Goal: Feedback & Contribution: Leave review/rating

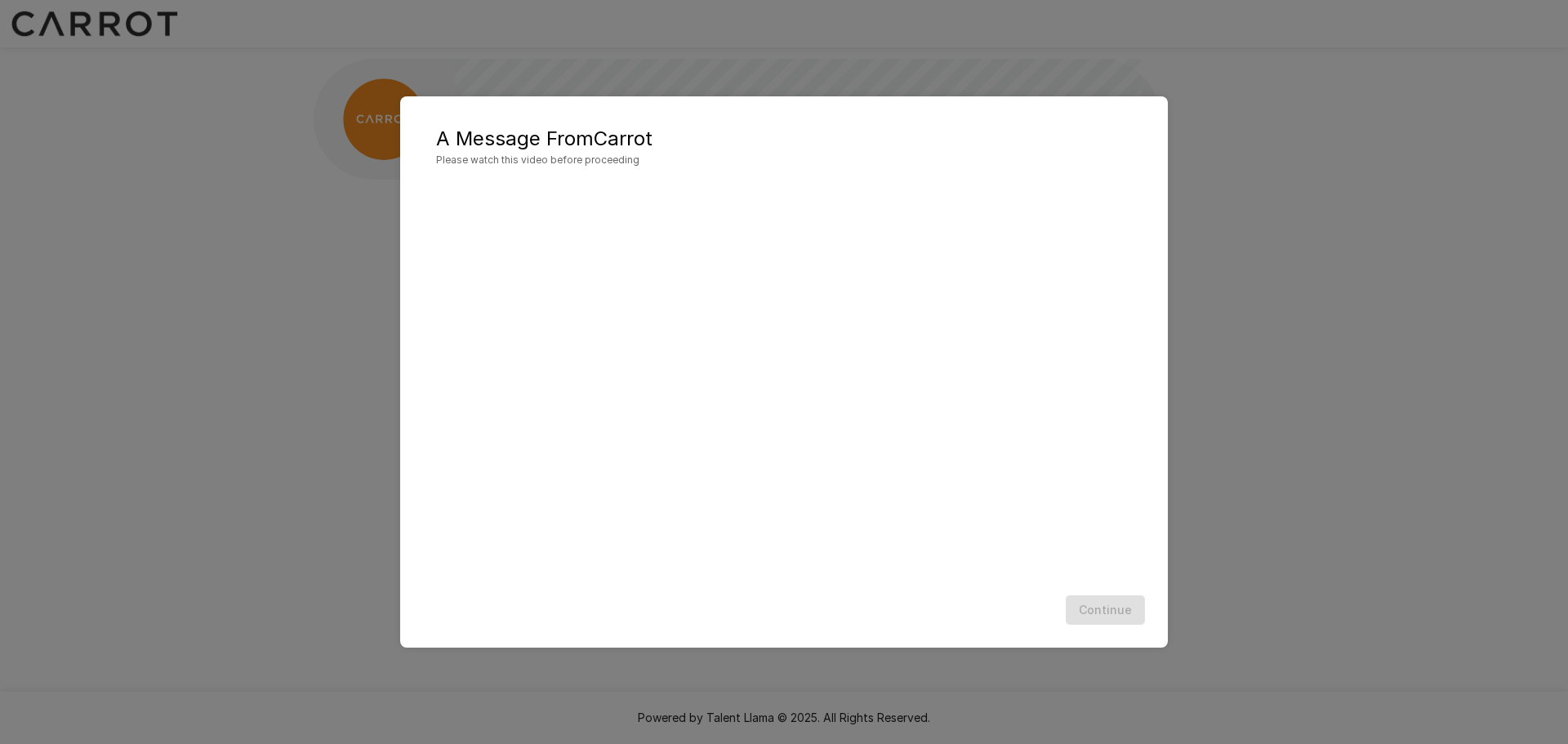
click at [1256, 396] on div "A Message From Carrot Please watch this video before proceeding Continue" at bounding box center [784, 372] width 1568 height 744
click at [277, 343] on div "A Message From Carrot Please watch this video before proceeding Continue" at bounding box center [784, 372] width 1568 height 744
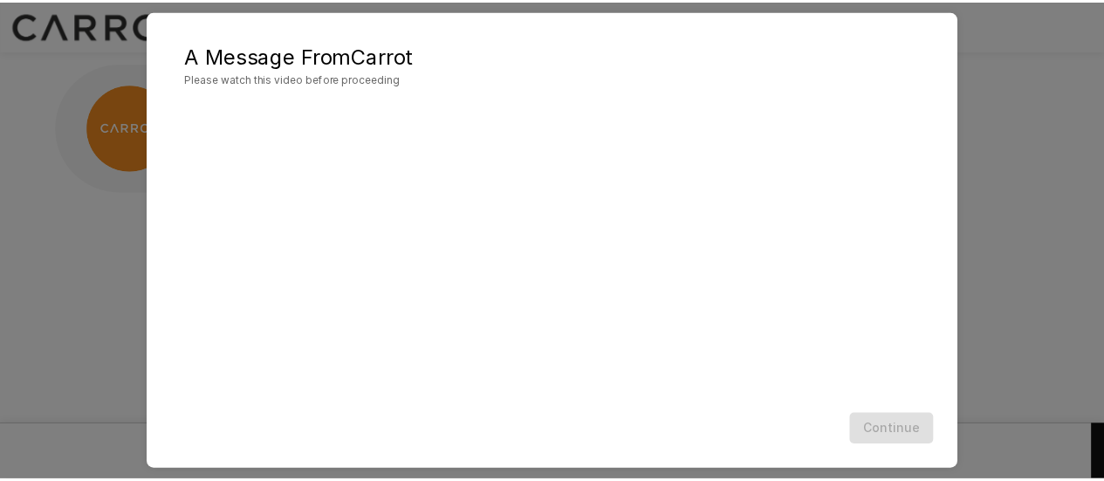
scroll to position [122, 0]
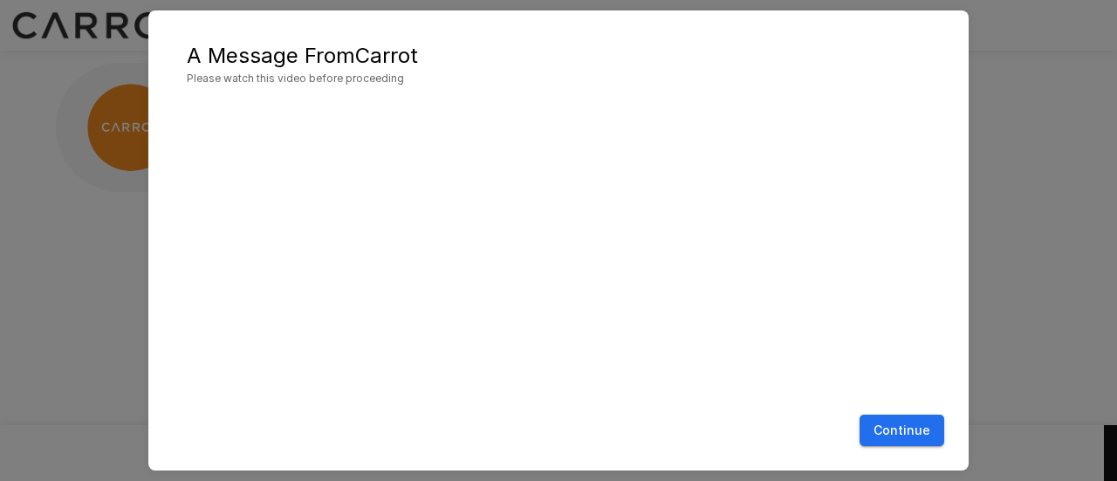
click at [904, 423] on button "Continue" at bounding box center [902, 431] width 85 height 32
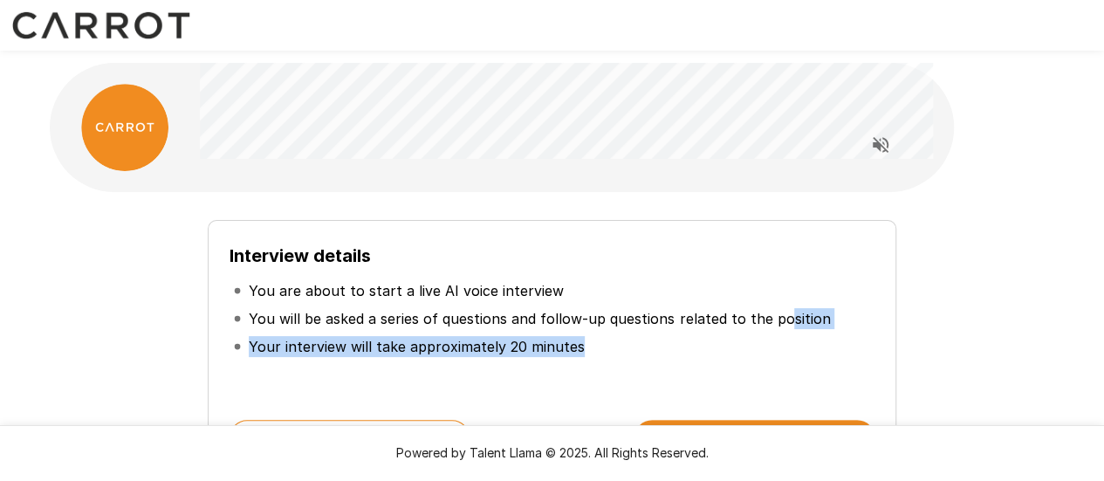
click at [779, 317] on ul "You are about to start a live AI voice interview You will be asked a series of …" at bounding box center [552, 319] width 644 height 98
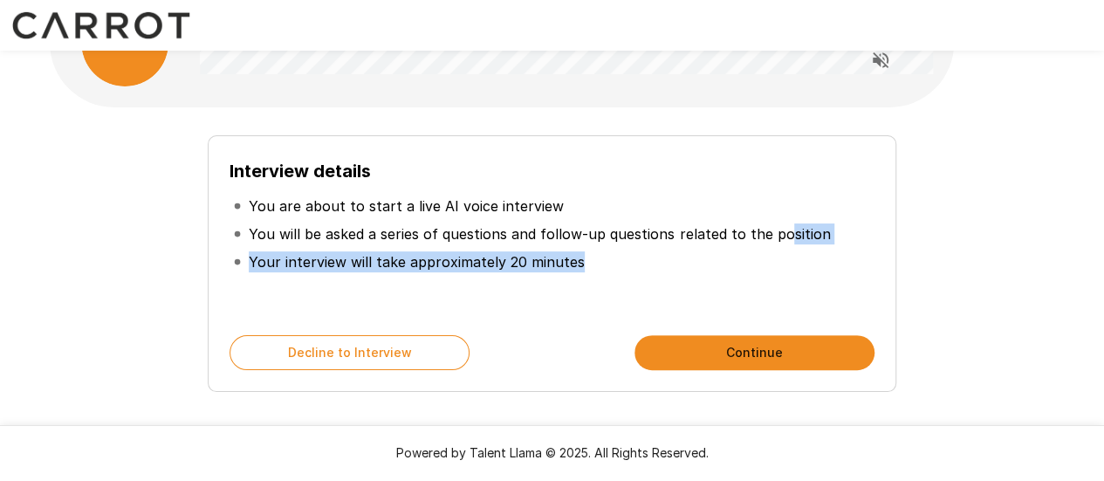
scroll to position [86, 0]
click at [676, 268] on li "Your interview will take approximately 20 minutes" at bounding box center [552, 261] width 644 height 28
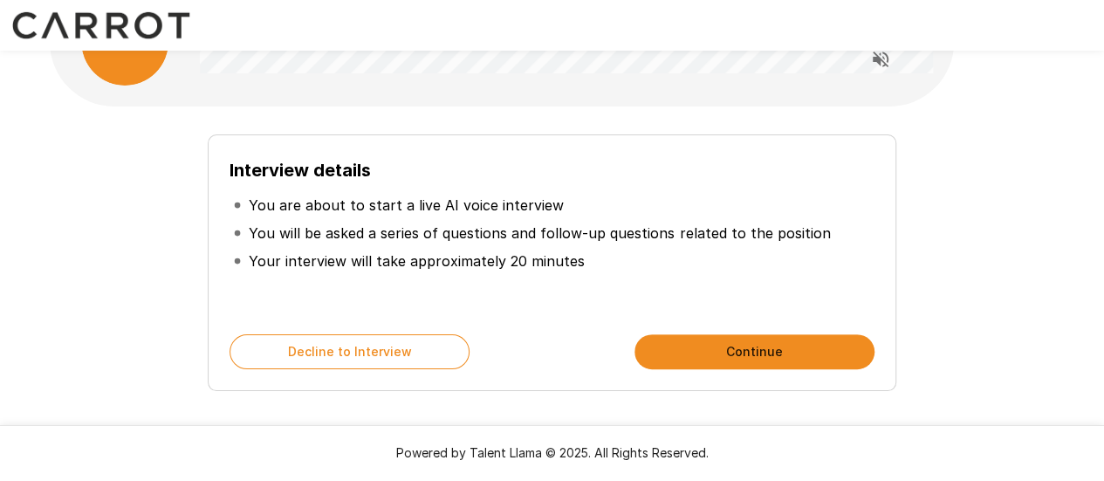
click at [1002, 104] on div "Interview details You are about to start a live AI voice interview You will be …" at bounding box center [553, 225] width 1048 height 623
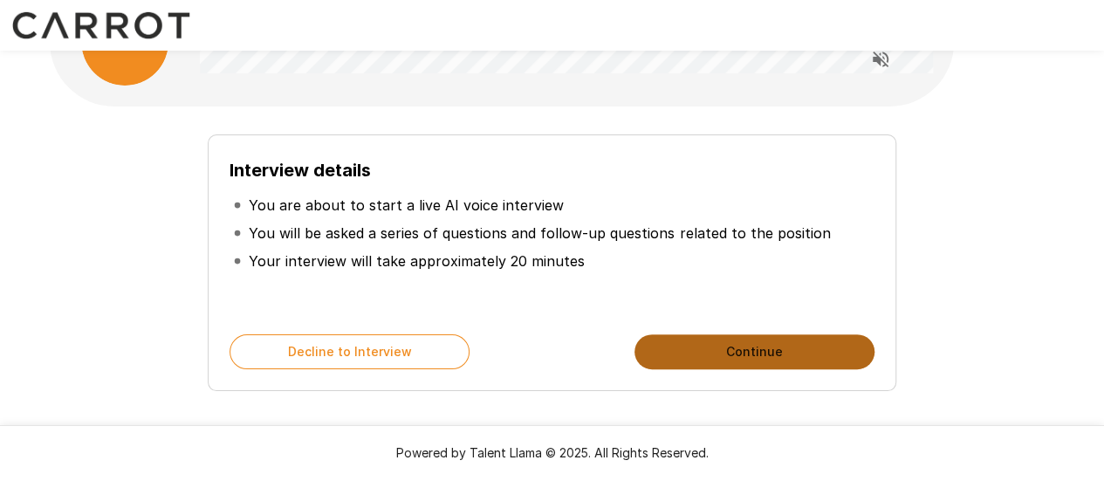
click at [721, 344] on button "Continue" at bounding box center [755, 351] width 240 height 35
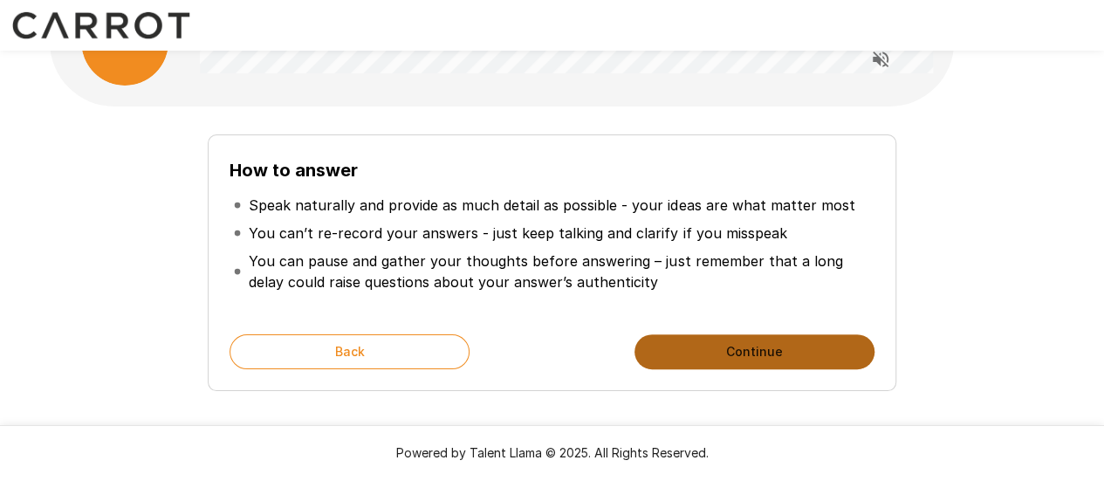
click at [736, 352] on button "Continue" at bounding box center [755, 351] width 240 height 35
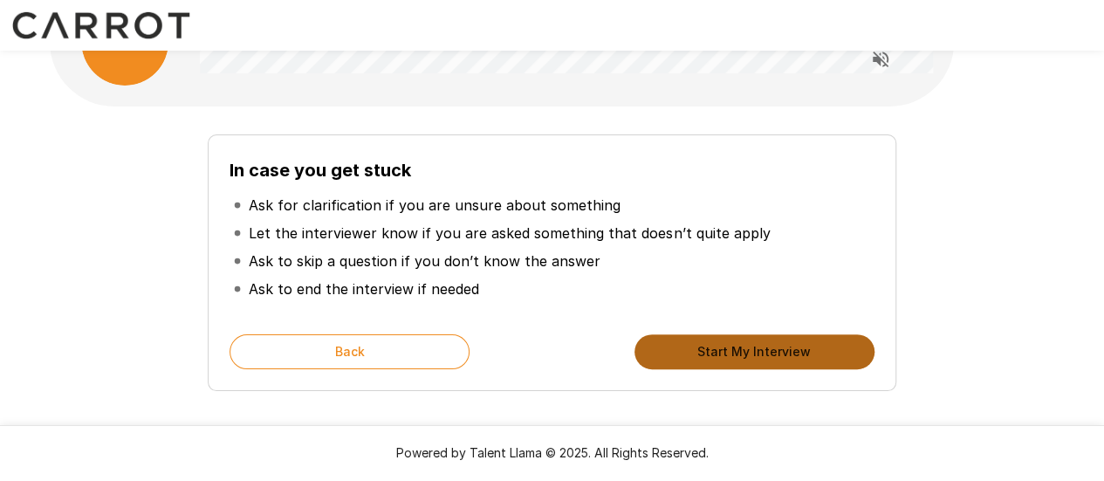
click at [736, 352] on button "Start My Interview" at bounding box center [755, 351] width 240 height 35
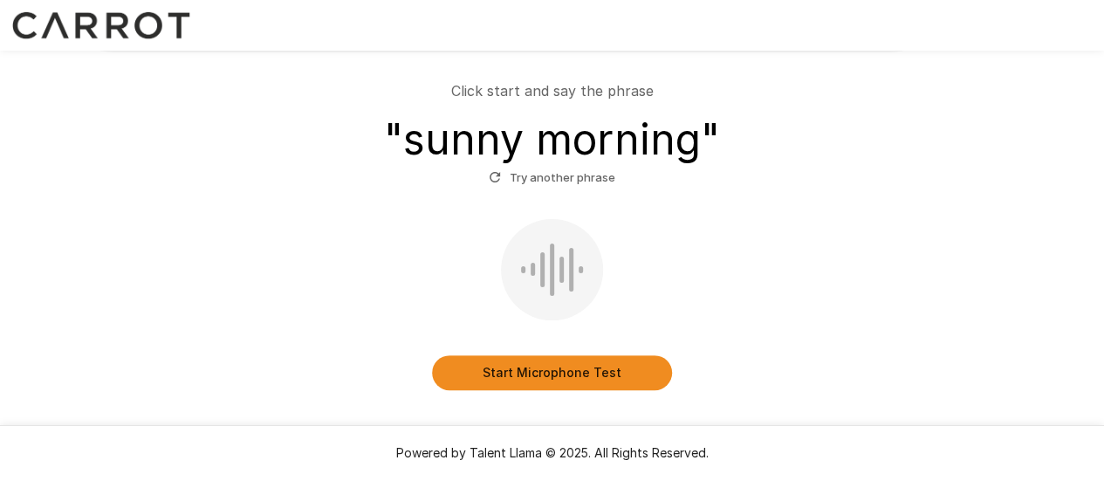
scroll to position [145, 0]
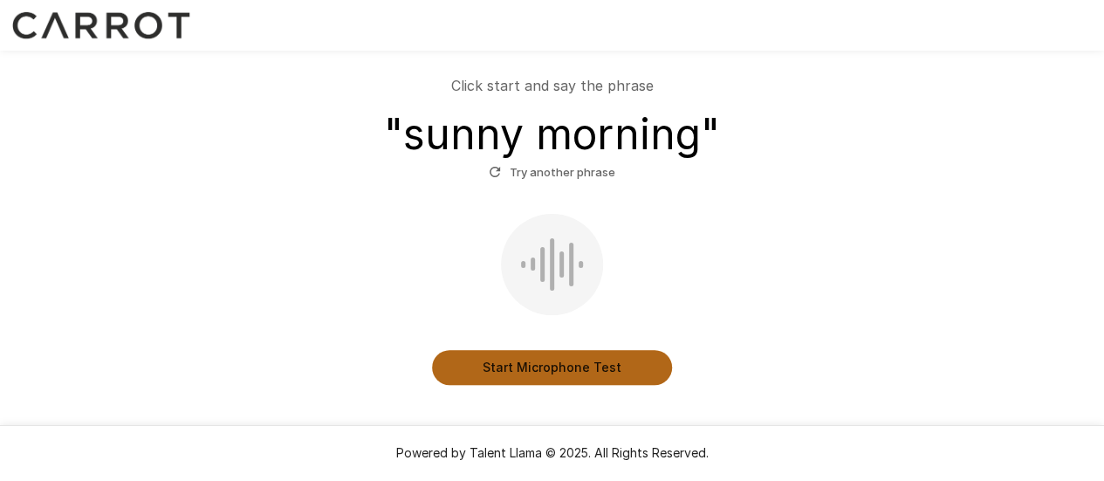
click at [564, 363] on button "Start Microphone Test" at bounding box center [552, 367] width 240 height 35
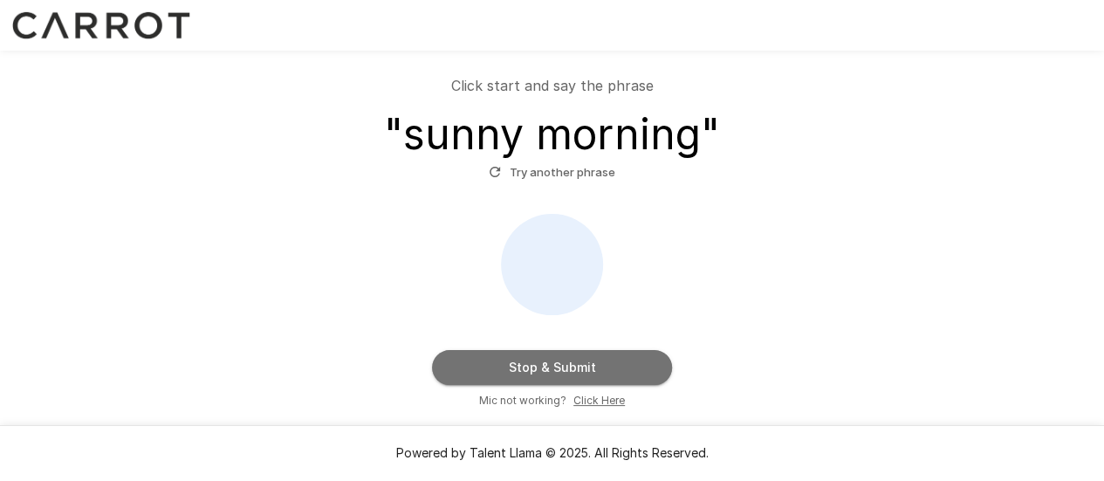
click at [564, 363] on button "Stop & Submit" at bounding box center [552, 367] width 240 height 35
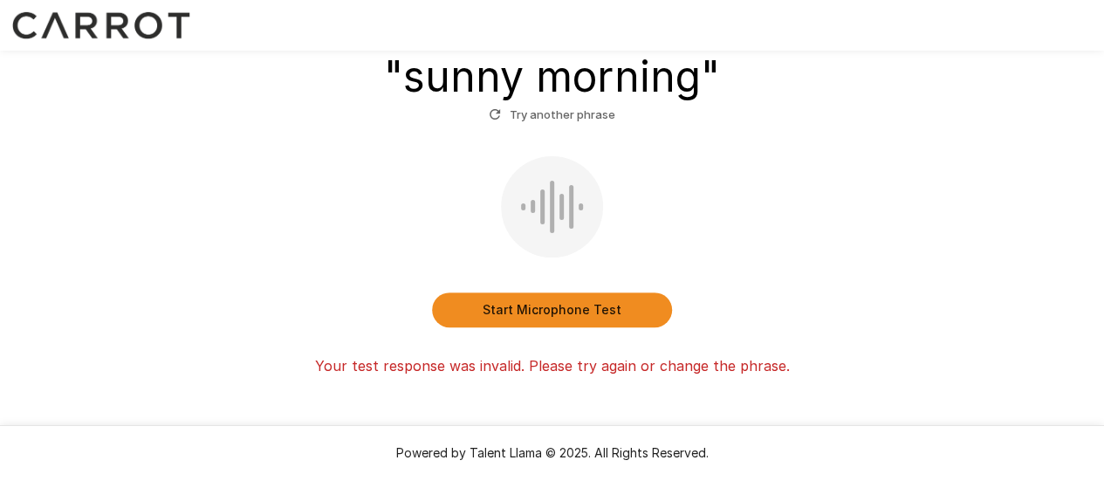
scroll to position [204, 0]
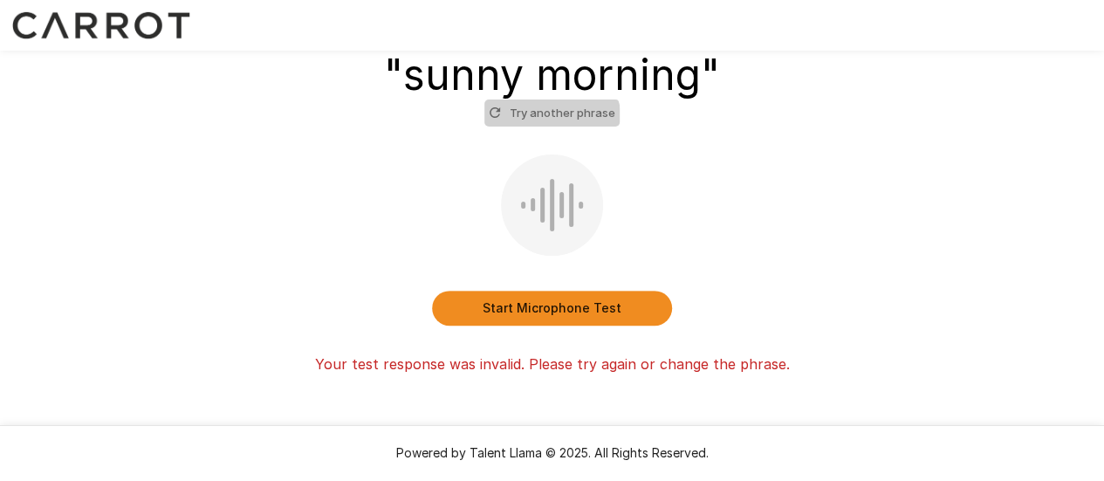
click at [552, 120] on button "Try another phrase" at bounding box center [552, 113] width 135 height 27
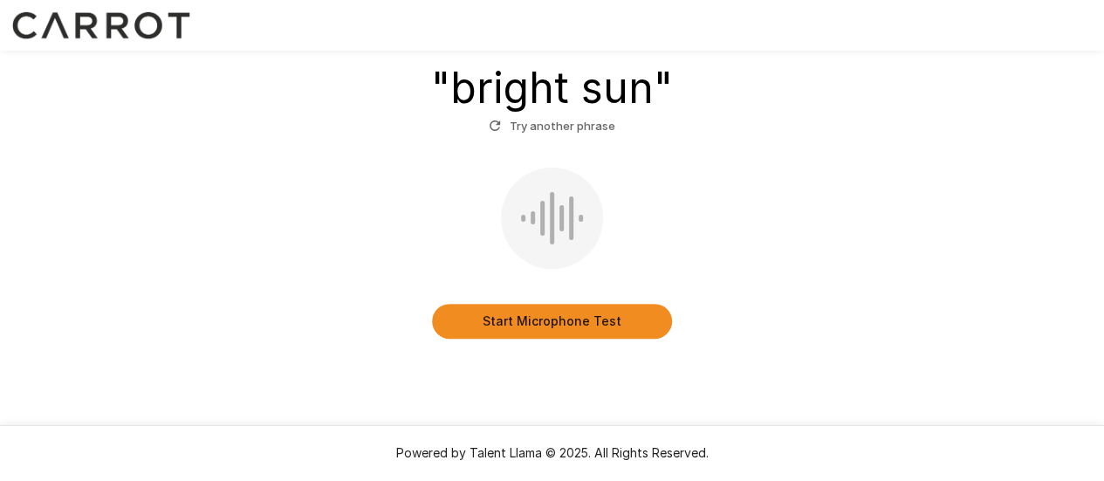
scroll to position [194, 0]
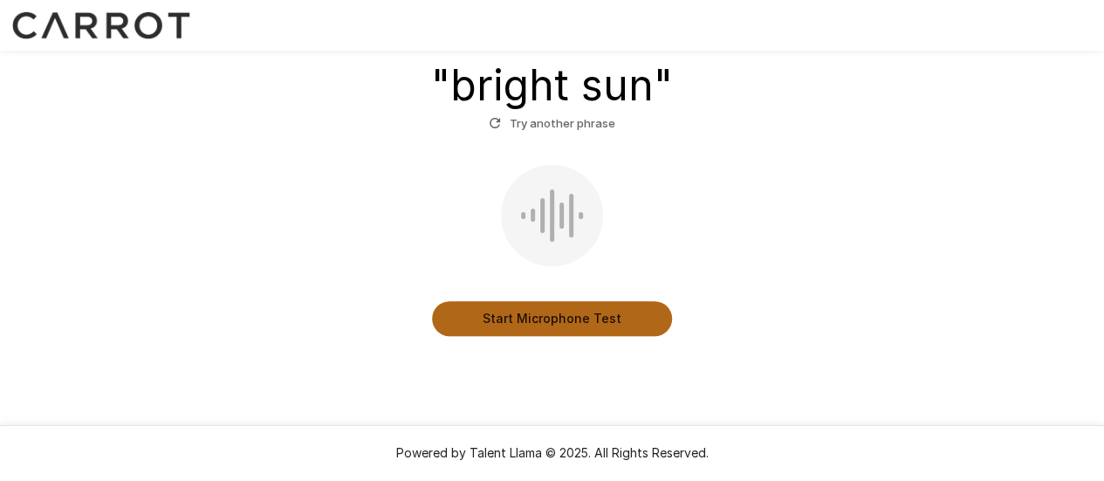
click at [533, 315] on button "Start Microphone Test" at bounding box center [552, 318] width 240 height 35
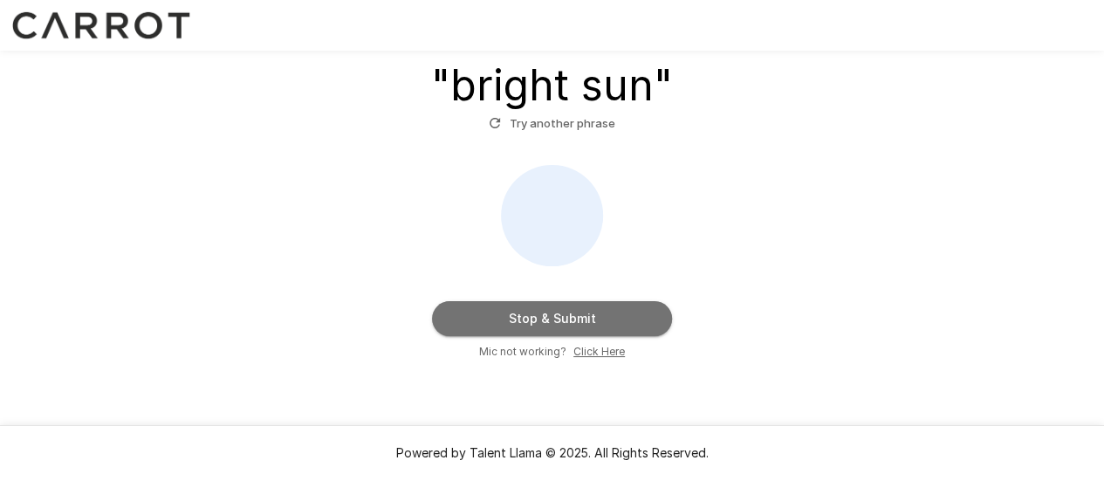
click at [501, 320] on button "Stop & Submit" at bounding box center [552, 318] width 240 height 35
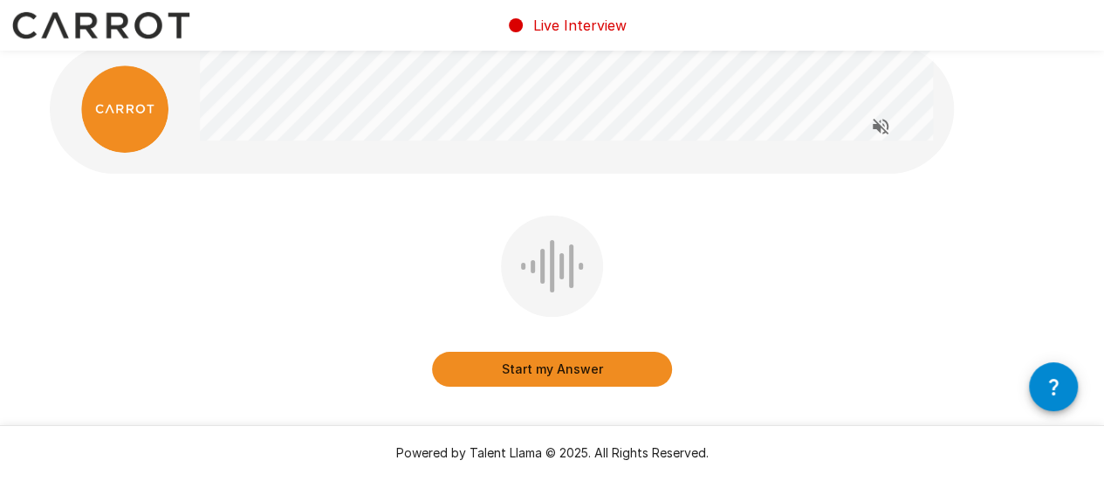
scroll to position [19, 0]
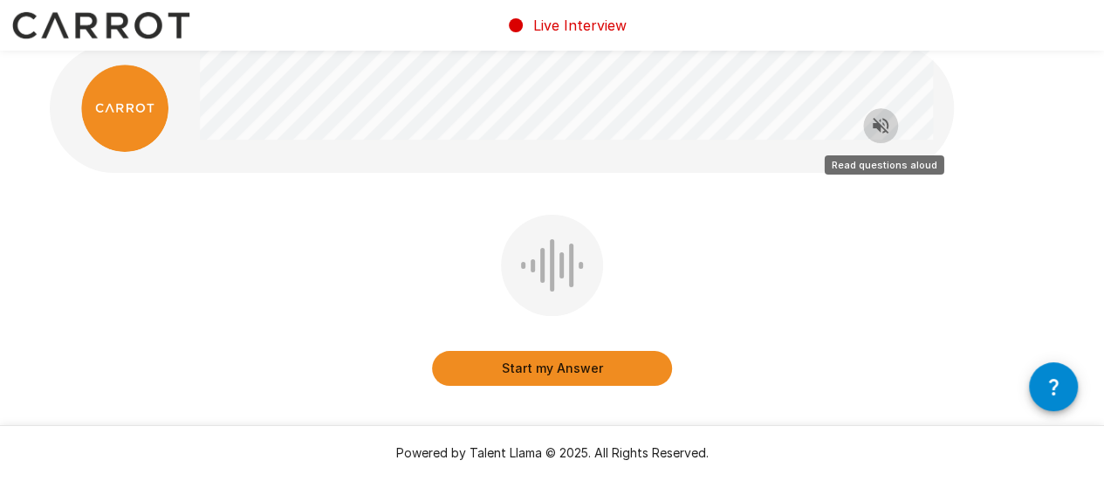
click at [892, 132] on button "Read questions aloud" at bounding box center [880, 125] width 35 height 35
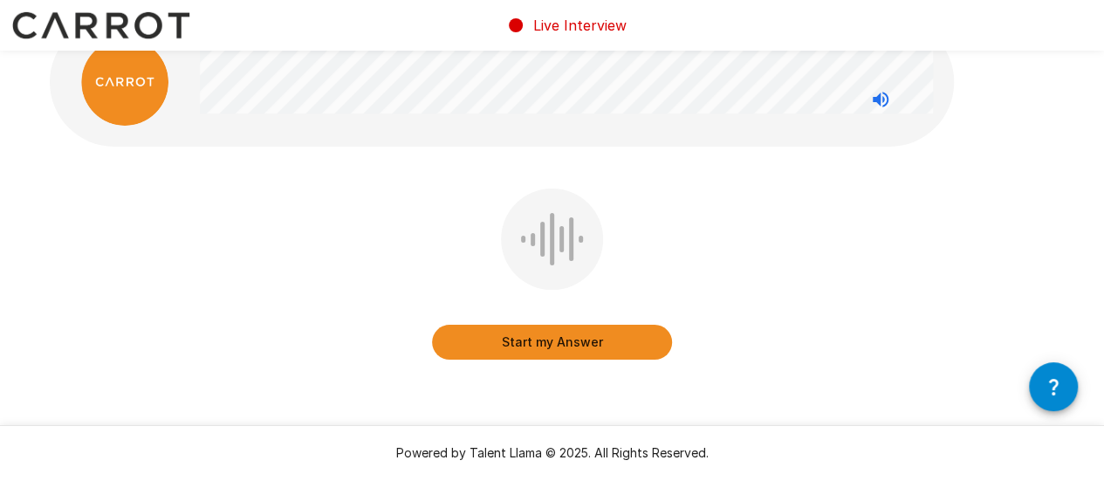
scroll to position [40, 0]
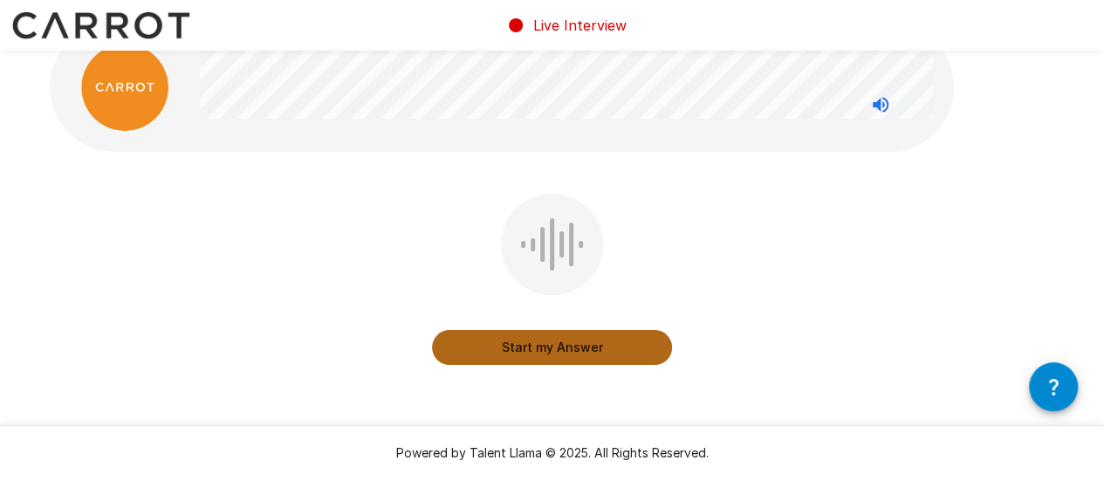
click at [581, 348] on button "Start my Answer" at bounding box center [552, 347] width 240 height 35
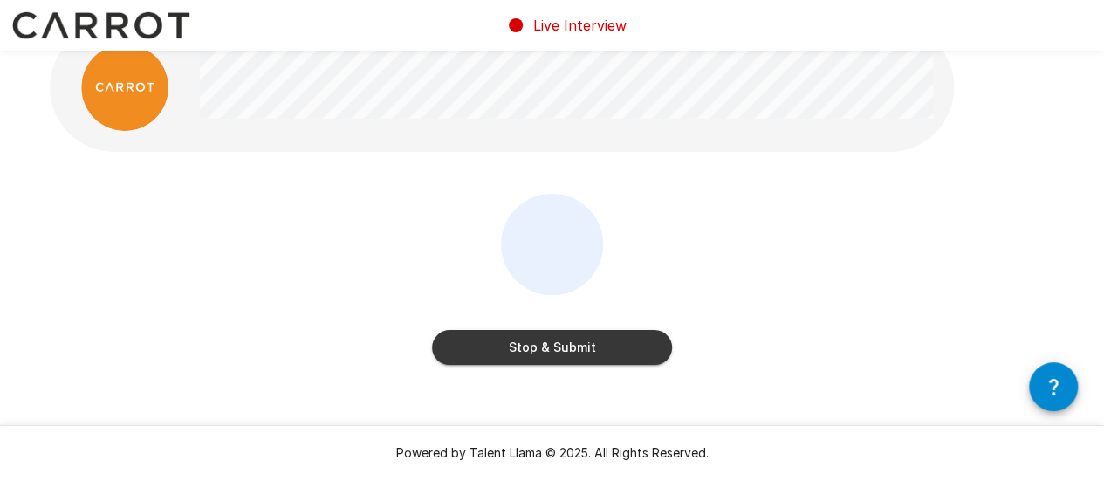
click at [564, 345] on button "Stop & Submit" at bounding box center [552, 347] width 240 height 35
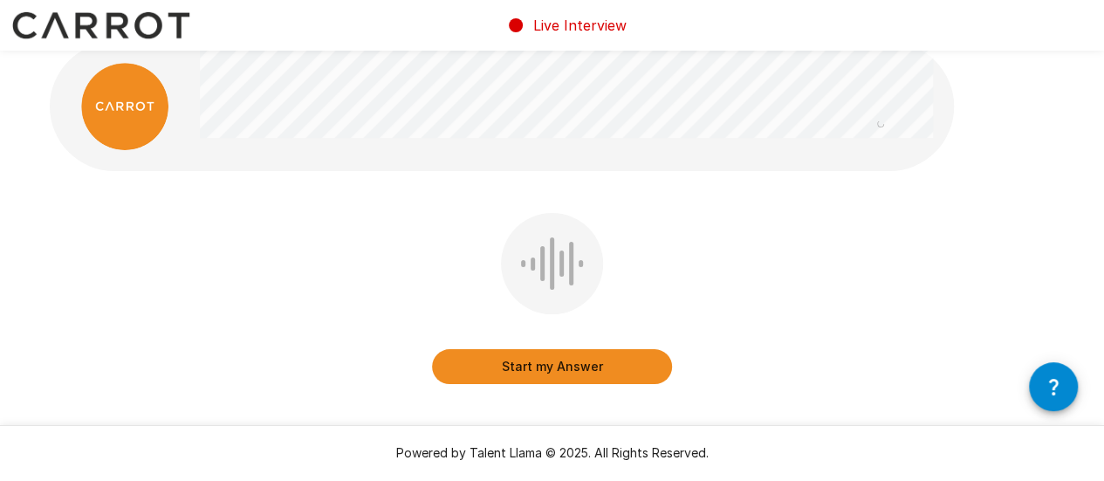
scroll to position [22, 0]
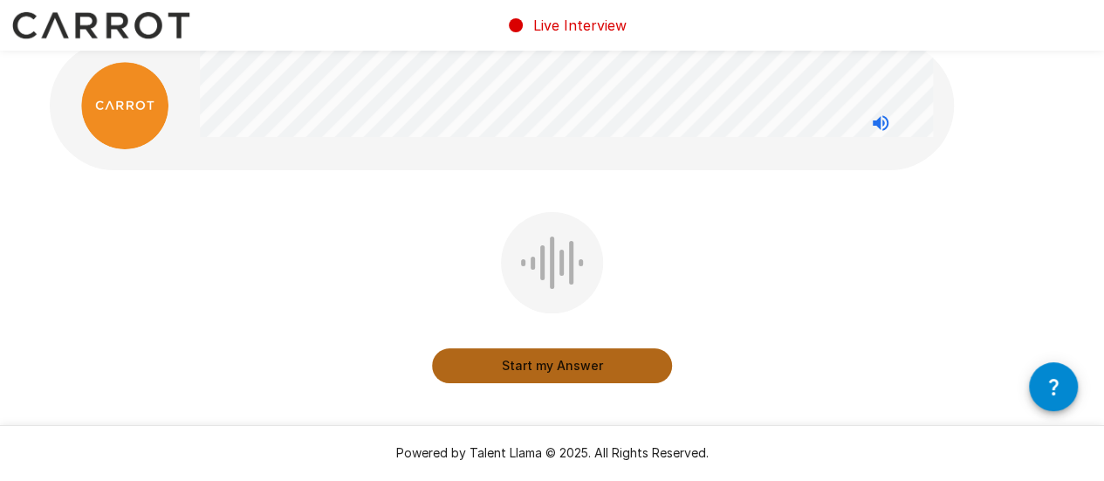
click at [564, 369] on button "Start my Answer" at bounding box center [552, 365] width 240 height 35
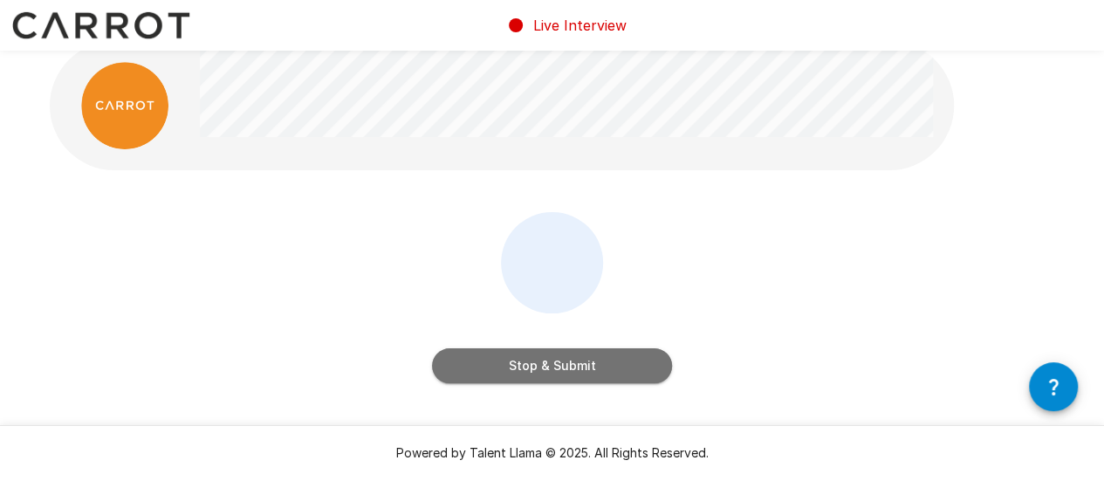
click at [564, 369] on button "Stop & Submit" at bounding box center [552, 365] width 240 height 35
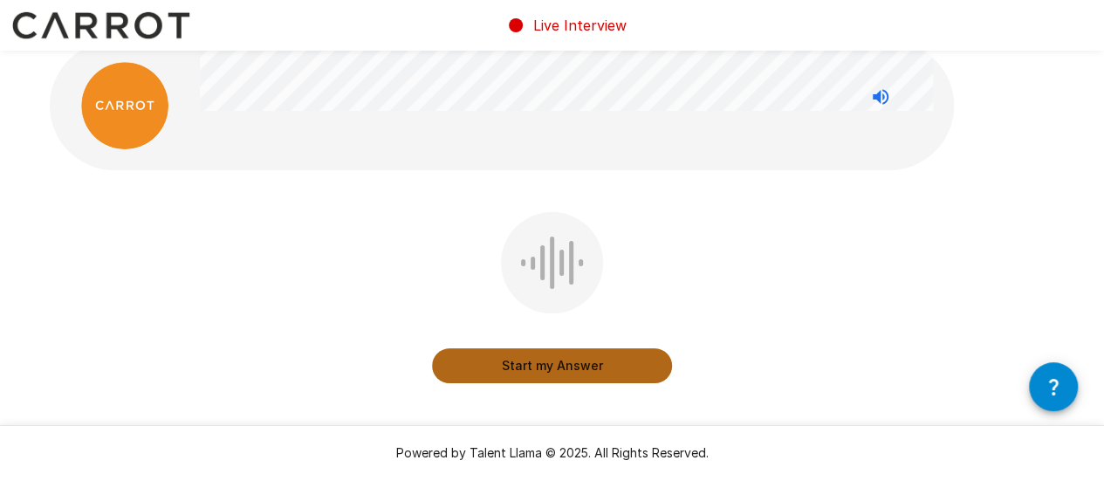
click at [569, 367] on button "Start my Answer" at bounding box center [552, 365] width 240 height 35
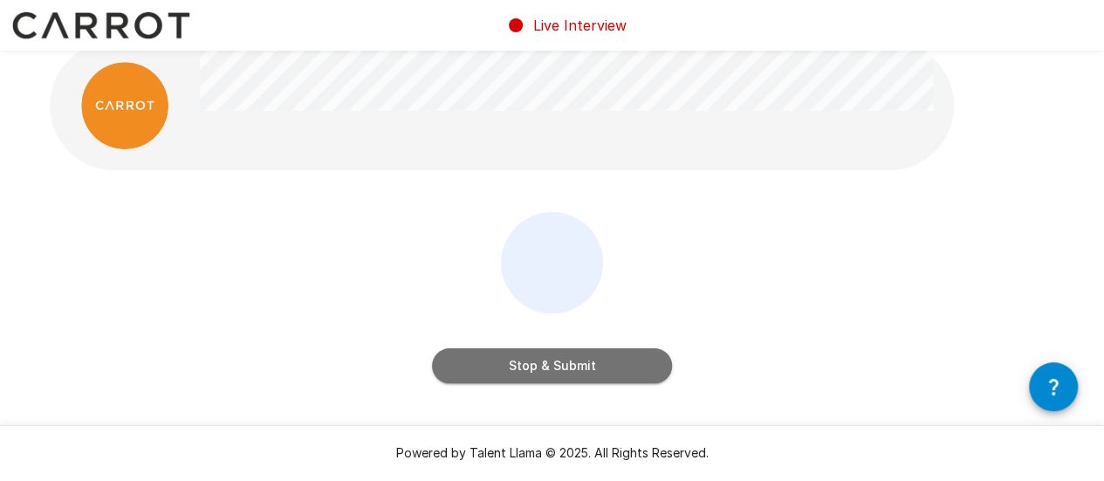
click at [613, 376] on button "Stop & Submit" at bounding box center [552, 365] width 240 height 35
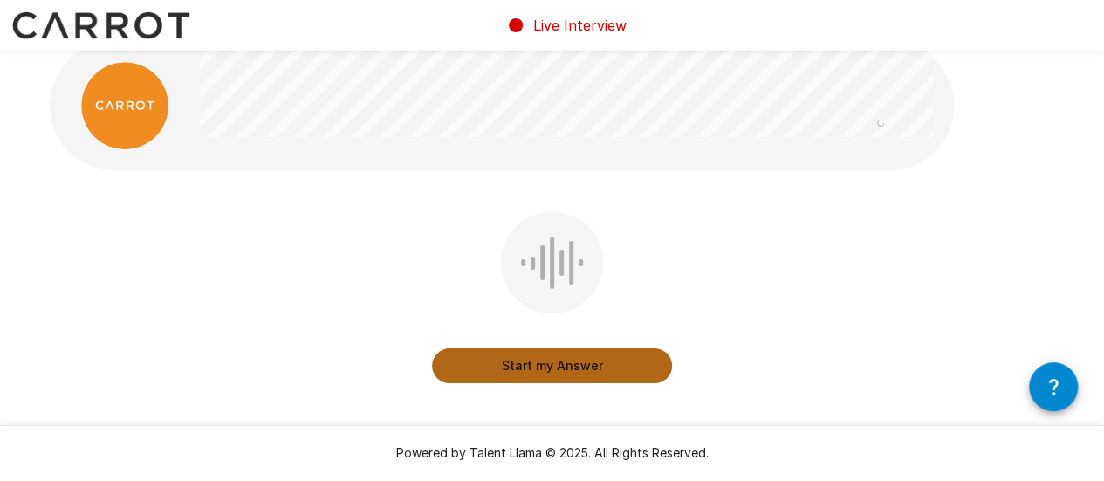
click at [549, 375] on button "Start my Answer" at bounding box center [552, 365] width 240 height 35
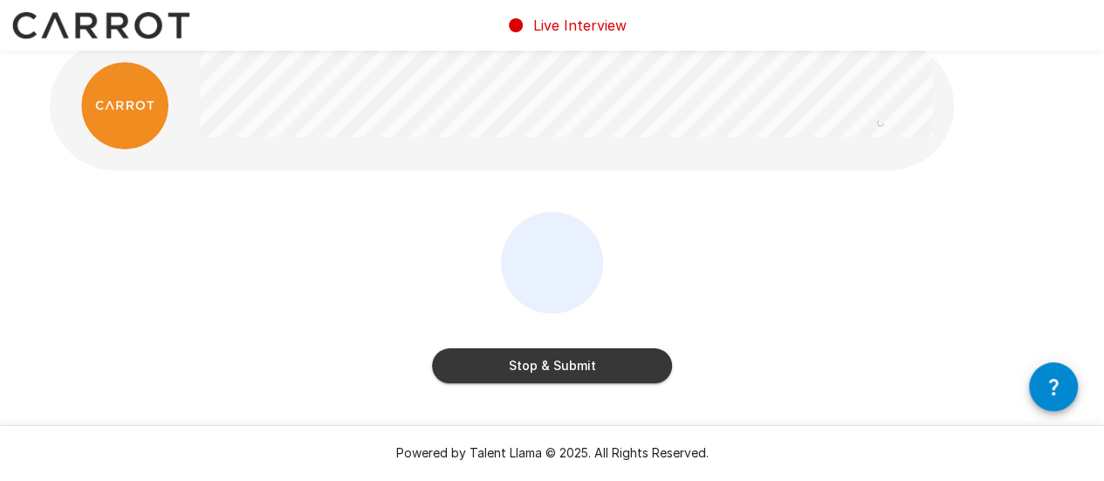
click at [549, 375] on button "Stop & Submit" at bounding box center [552, 365] width 240 height 35
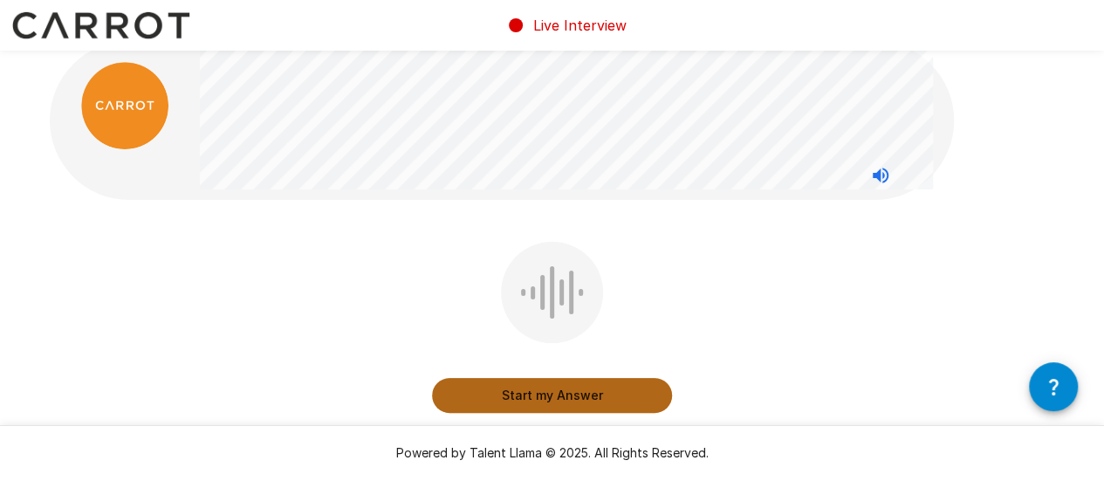
click at [560, 399] on button "Start my Answer" at bounding box center [552, 395] width 240 height 35
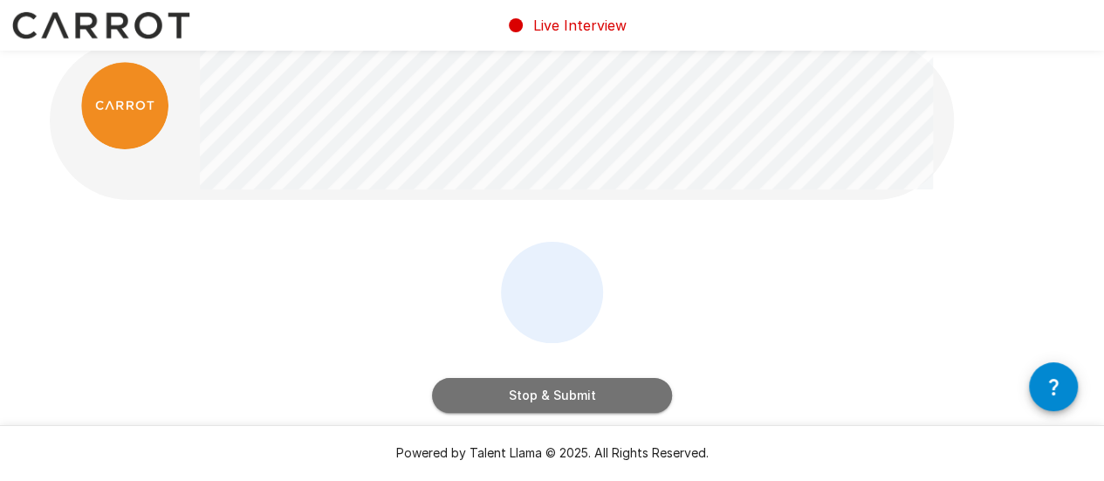
click at [570, 406] on button "Stop & Submit" at bounding box center [552, 395] width 240 height 35
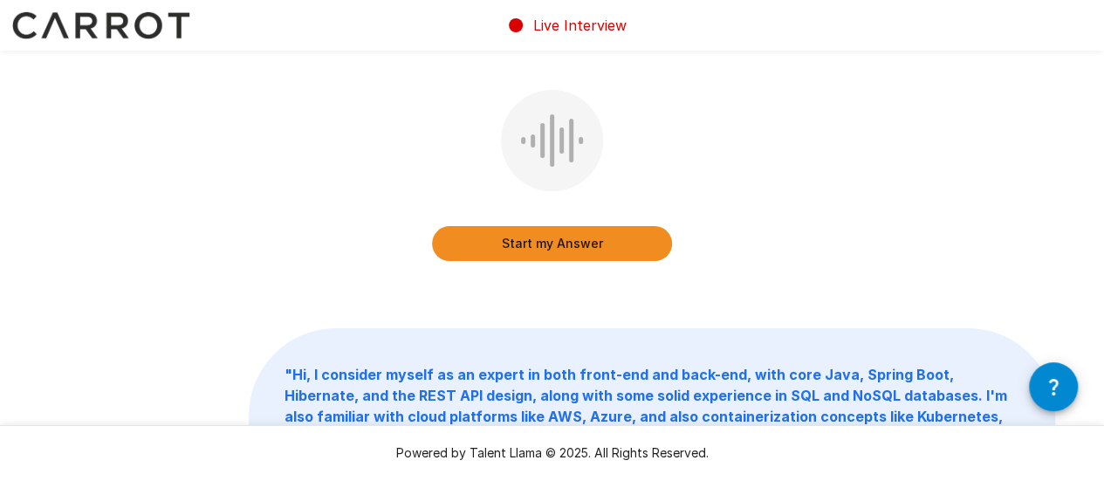
scroll to position [180, 0]
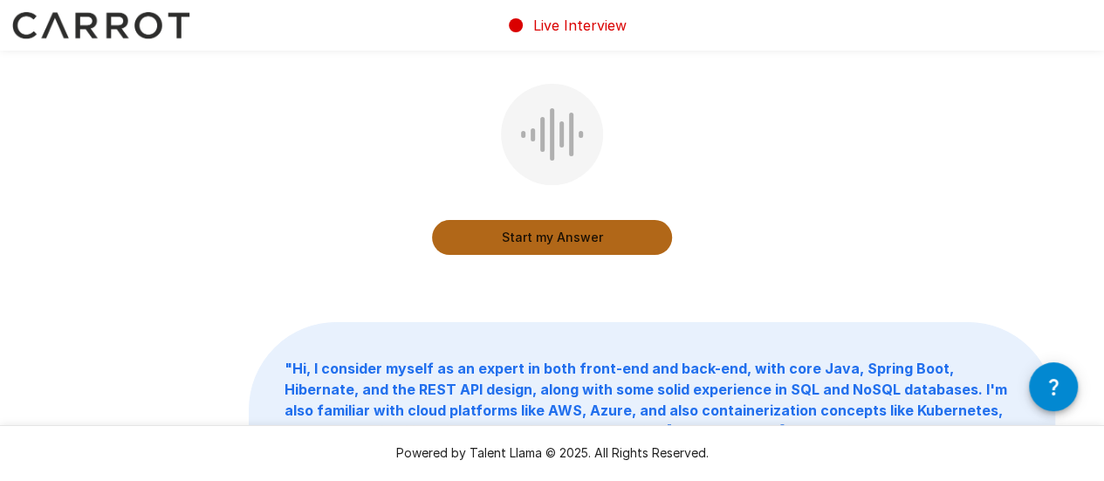
click at [606, 223] on button "Start my Answer" at bounding box center [552, 237] width 240 height 35
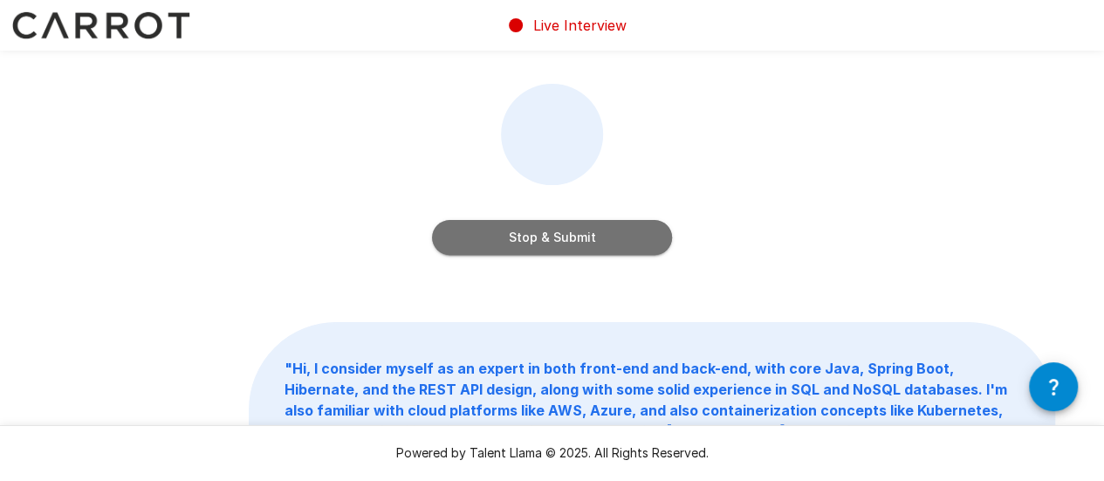
click at [582, 245] on button "Stop & Submit" at bounding box center [552, 237] width 240 height 35
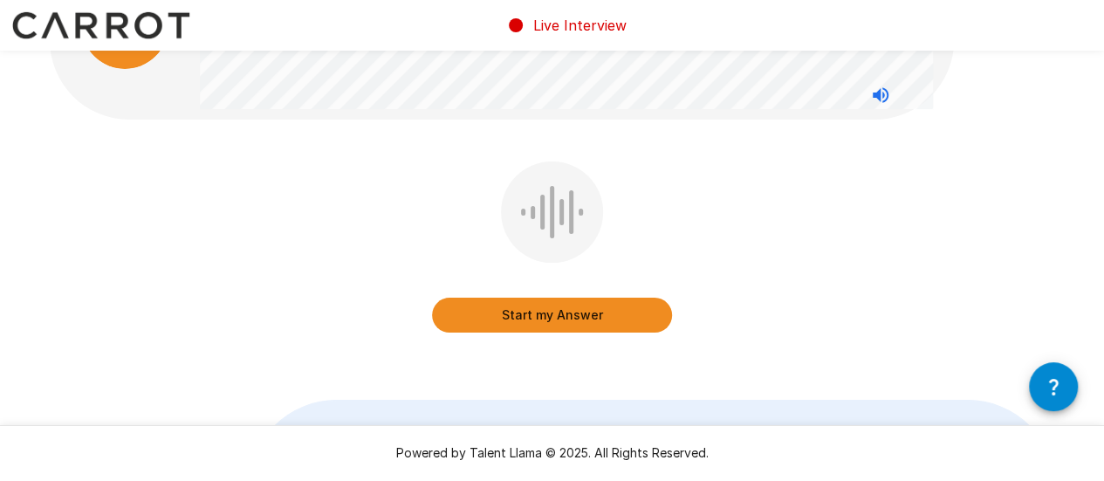
scroll to position [140, 0]
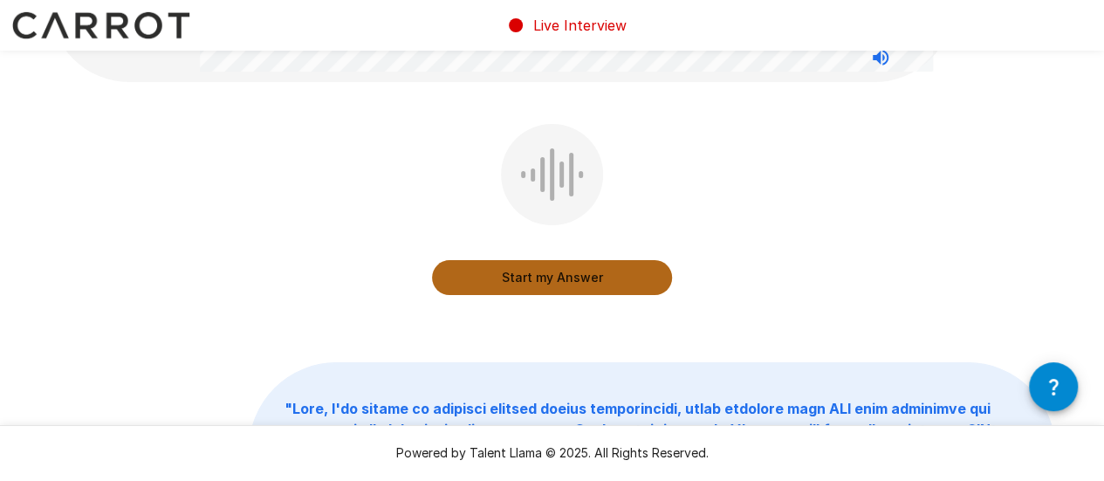
click at [594, 285] on button "Start my Answer" at bounding box center [552, 277] width 240 height 35
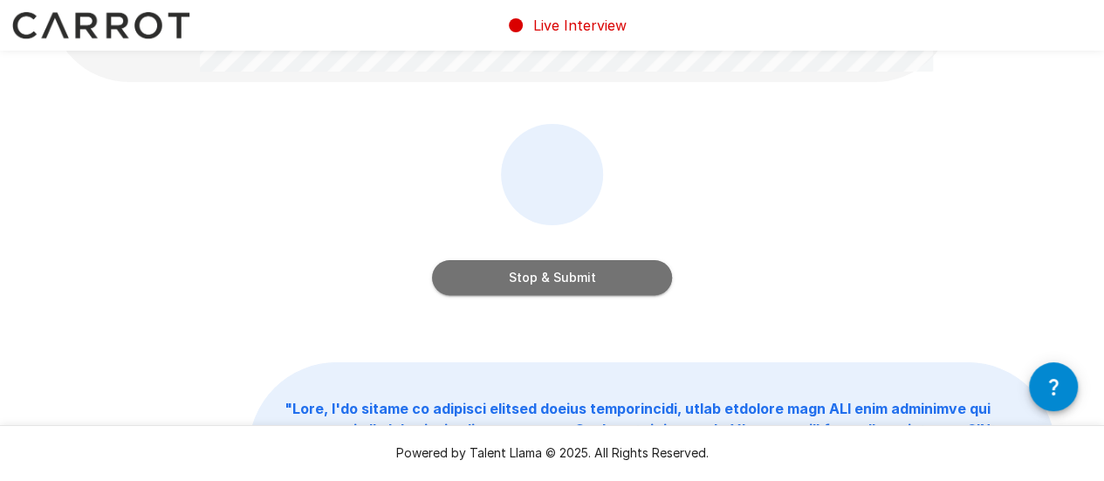
click at [594, 285] on button "Stop & Submit" at bounding box center [552, 277] width 240 height 35
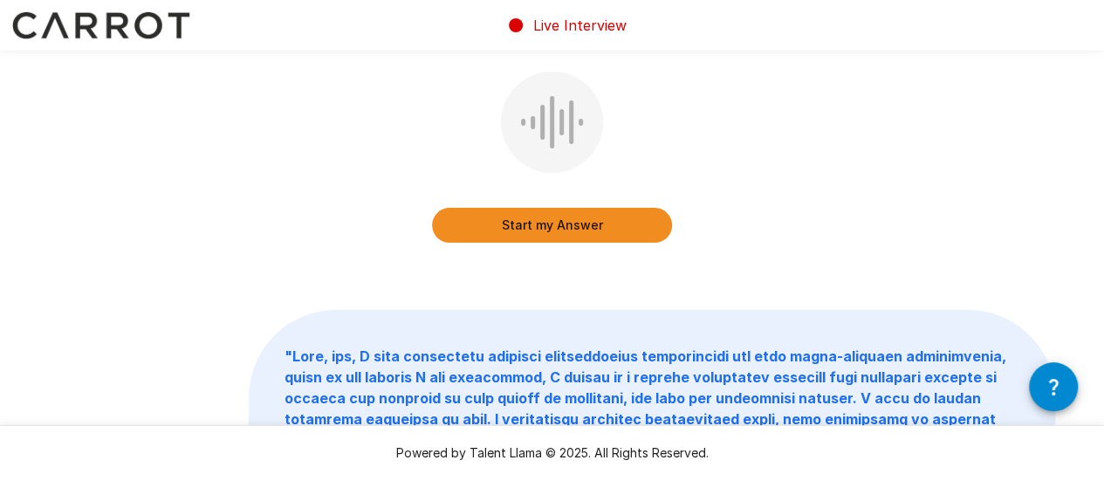
scroll to position [194, 0]
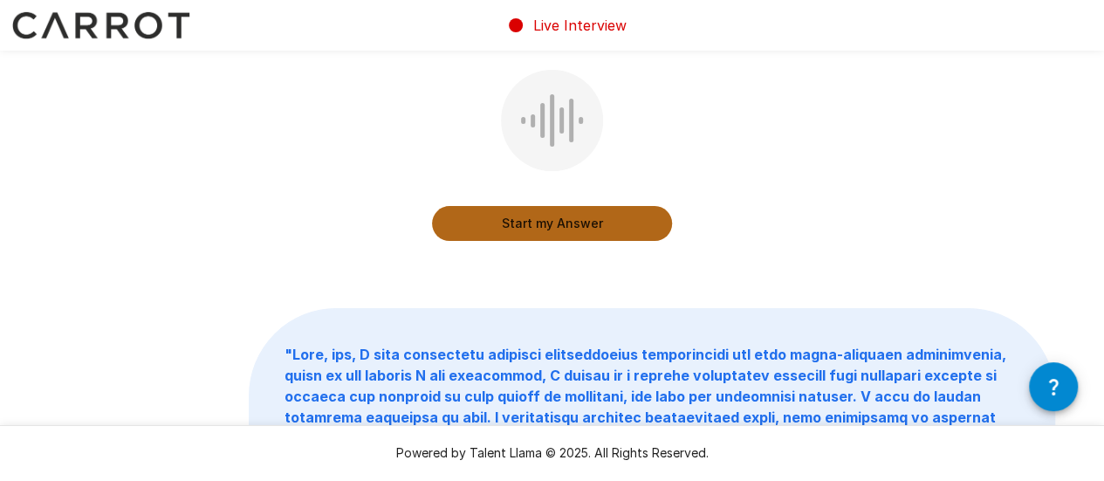
click at [584, 226] on button "Start my Answer" at bounding box center [552, 223] width 240 height 35
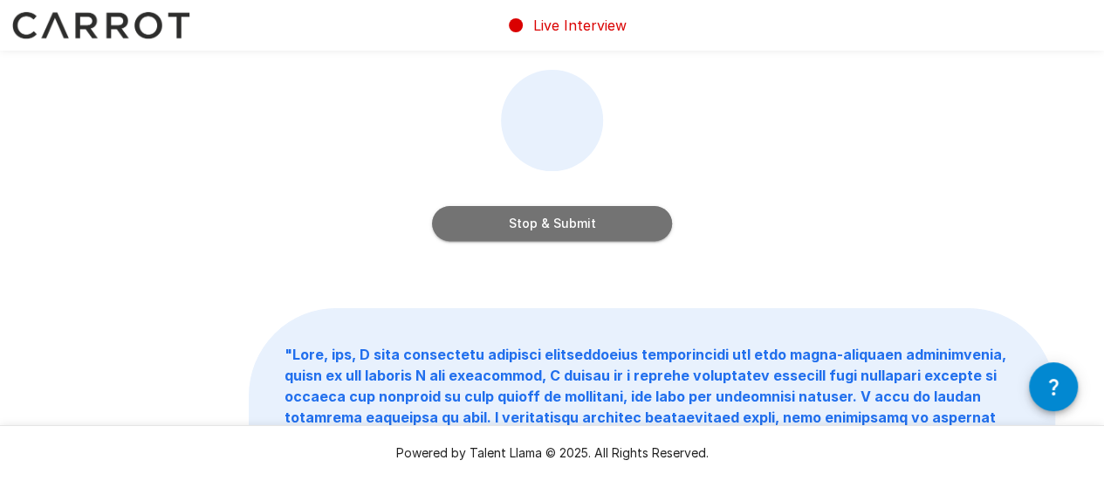
click at [559, 234] on button "Stop & Submit" at bounding box center [552, 223] width 240 height 35
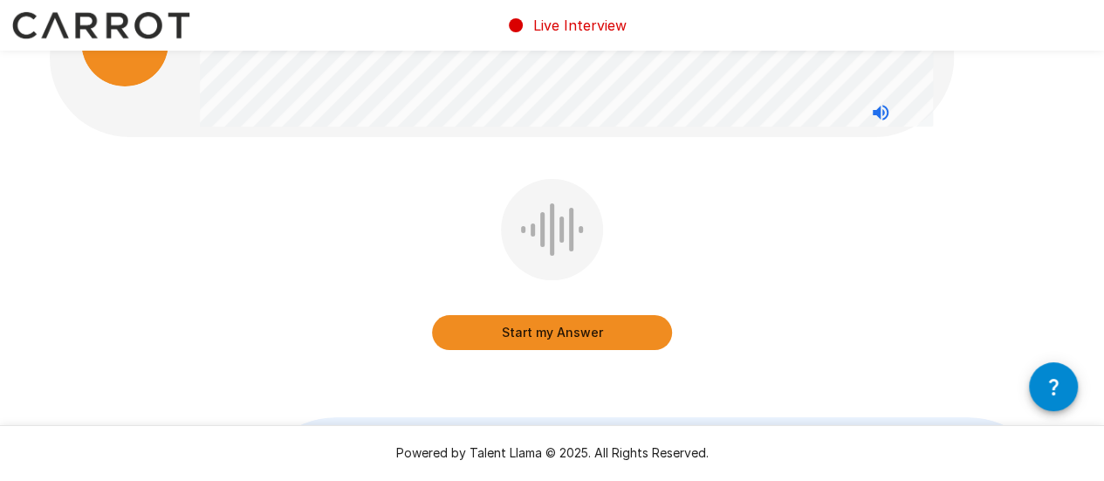
scroll to position [86, 0]
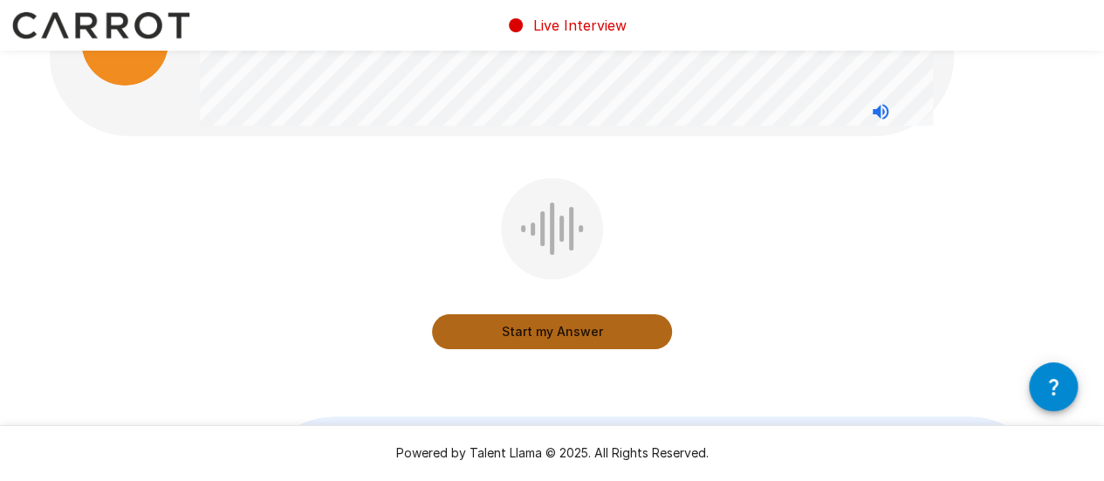
click at [580, 326] on button "Start my Answer" at bounding box center [552, 331] width 240 height 35
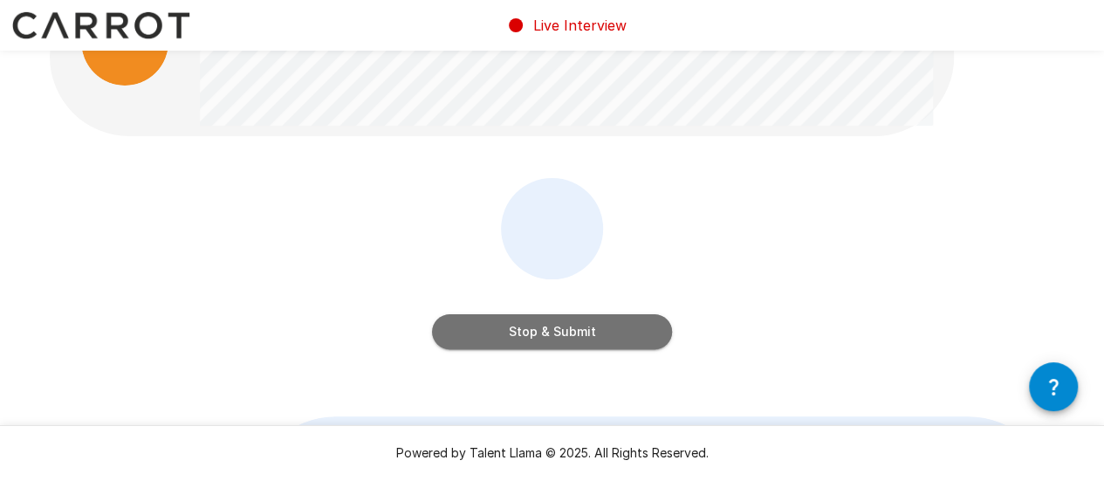
click at [580, 326] on button "Stop & Submit" at bounding box center [552, 331] width 240 height 35
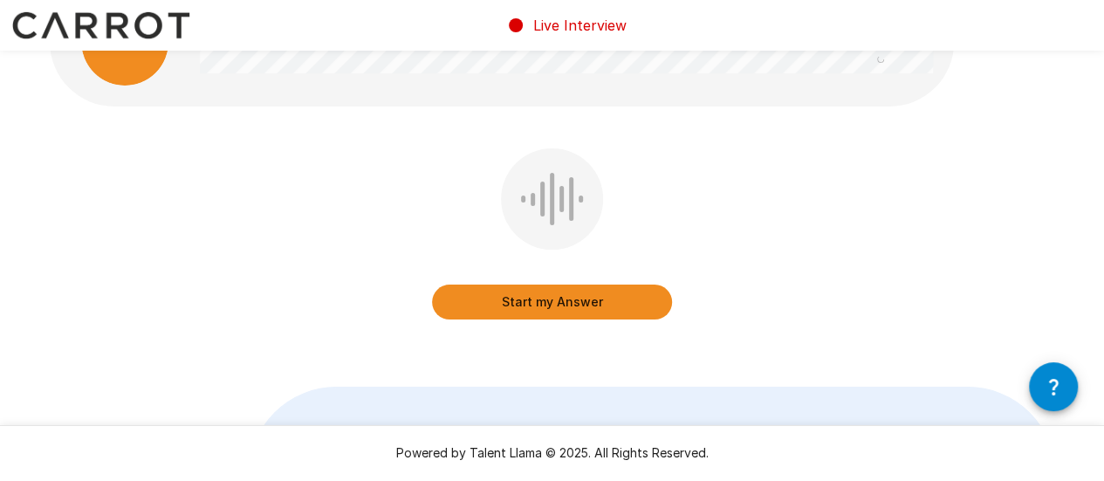
scroll to position [0, 0]
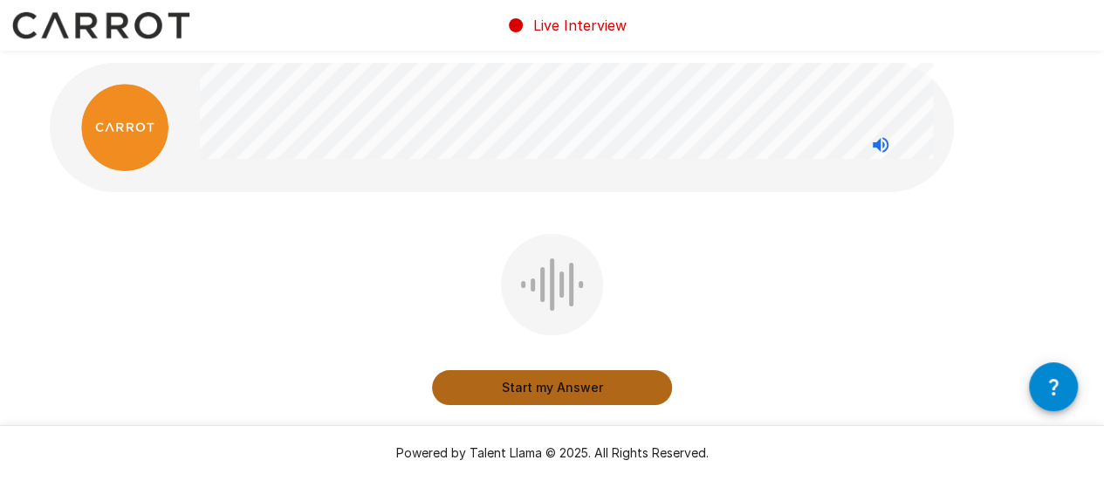
click at [580, 387] on button "Start my Answer" at bounding box center [552, 387] width 240 height 35
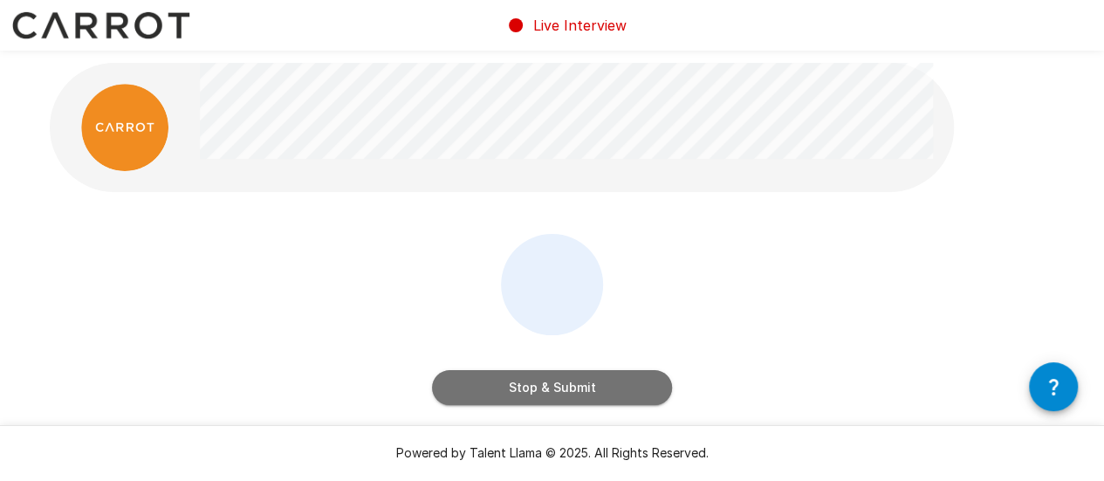
click at [580, 387] on button "Stop & Submit" at bounding box center [552, 387] width 240 height 35
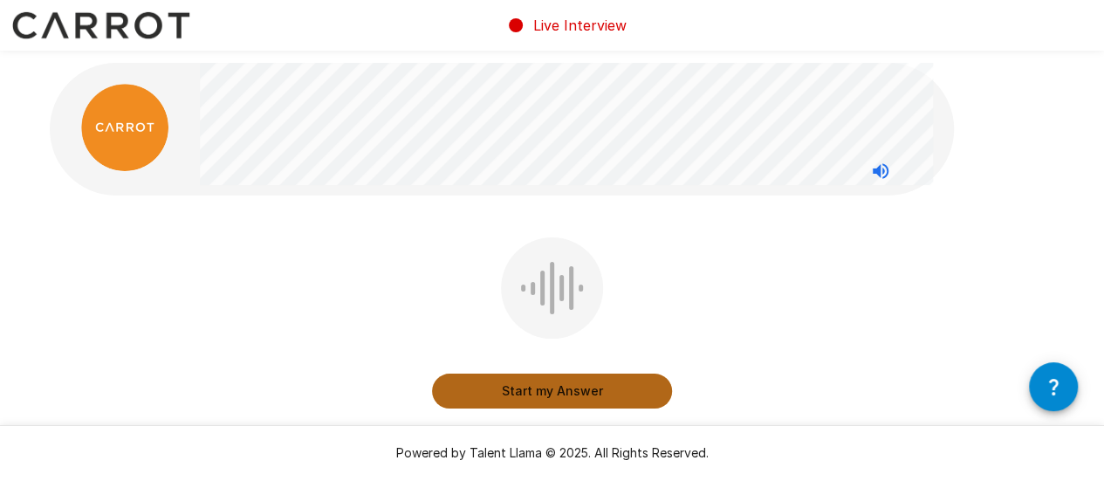
click at [584, 394] on button "Start my Answer" at bounding box center [552, 391] width 240 height 35
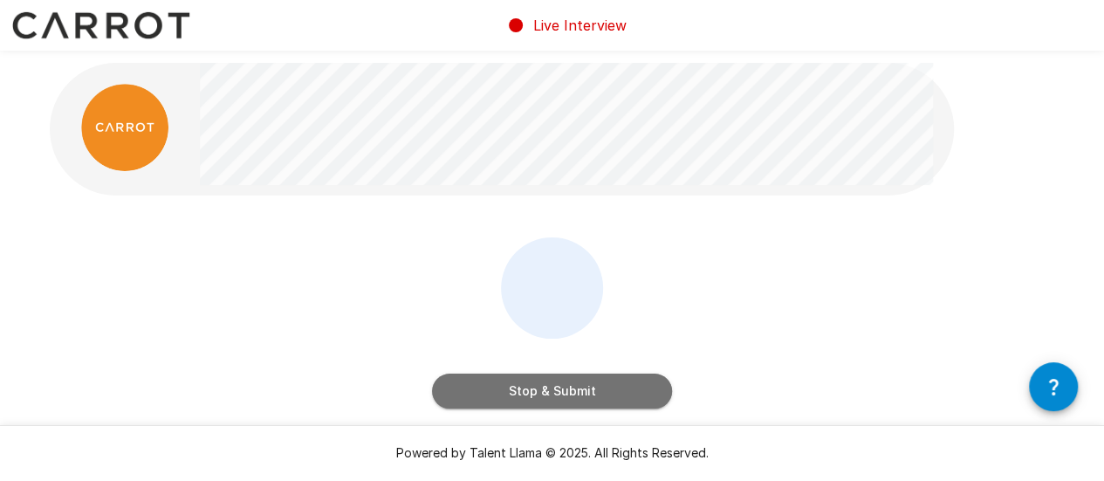
click at [573, 384] on button "Stop & Submit" at bounding box center [552, 391] width 240 height 35
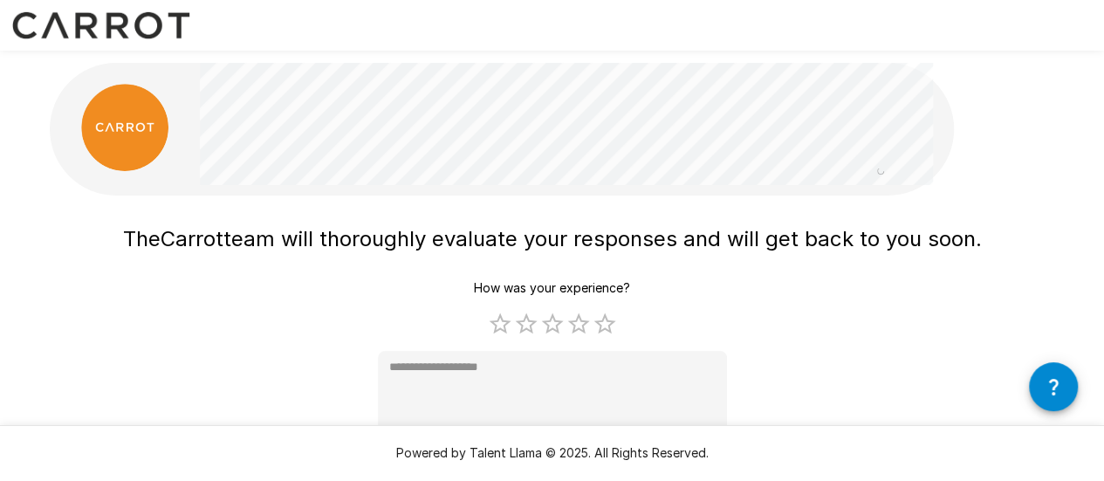
scroll to position [72, 0]
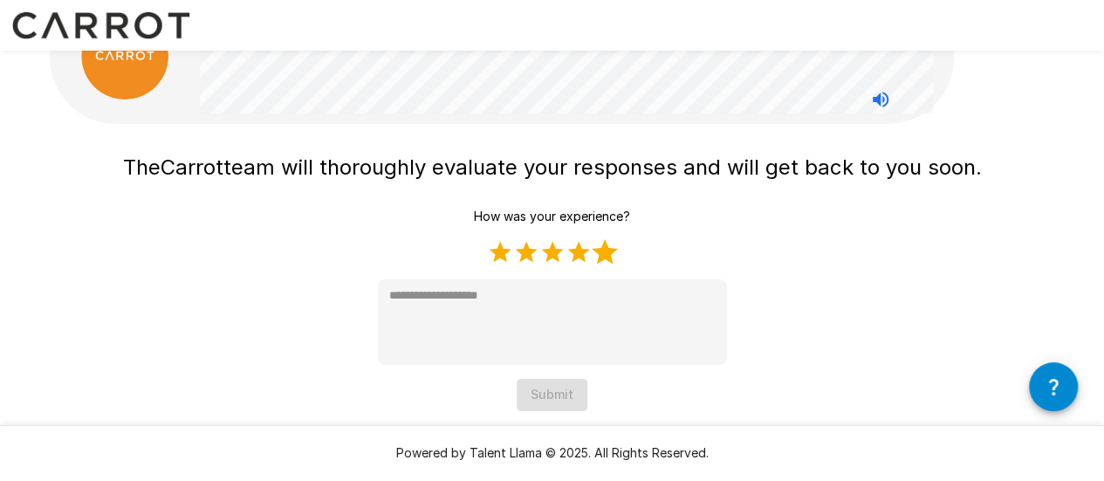
click at [608, 251] on label "5 Stars" at bounding box center [605, 252] width 26 height 26
type textarea "*"
click at [565, 395] on button "Submit" at bounding box center [552, 395] width 71 height 32
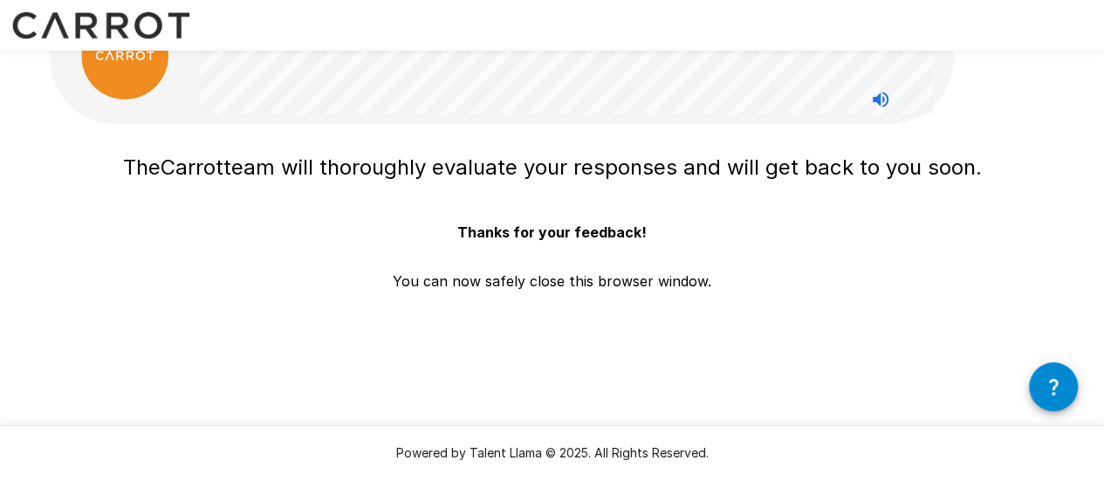
scroll to position [0, 0]
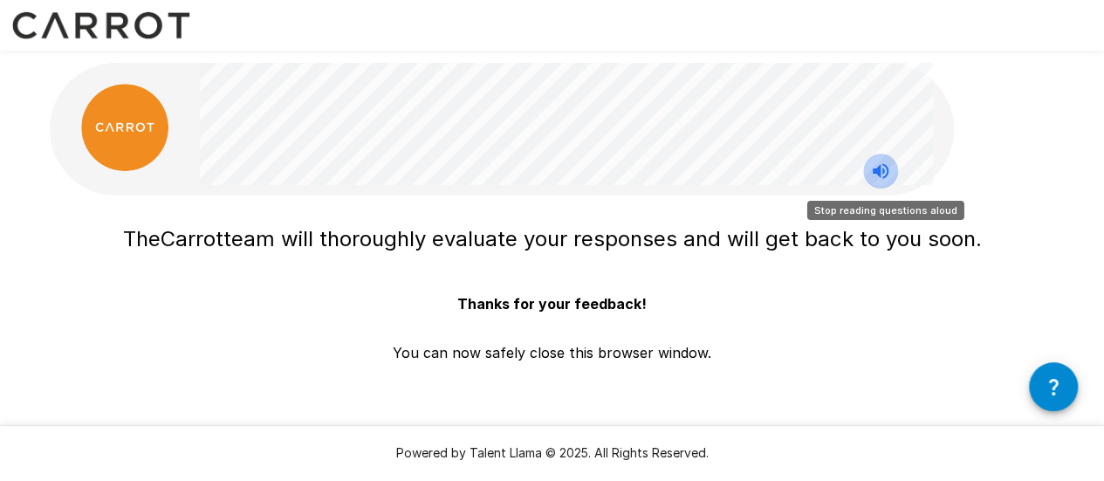
click at [878, 173] on icon "Stop reading questions aloud" at bounding box center [881, 171] width 16 height 16
